Goal: Find specific page/section: Find specific page/section

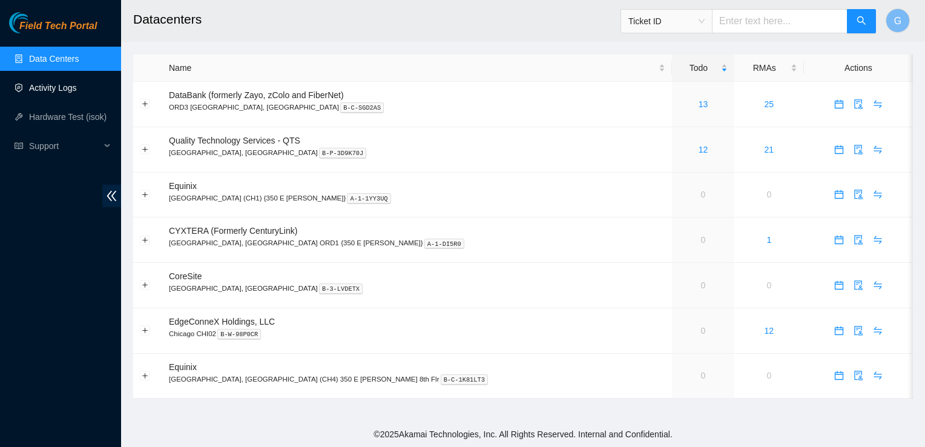
click at [77, 86] on link "Activity Logs" at bounding box center [53, 88] width 48 height 10
